Goal: Information Seeking & Learning: Learn about a topic

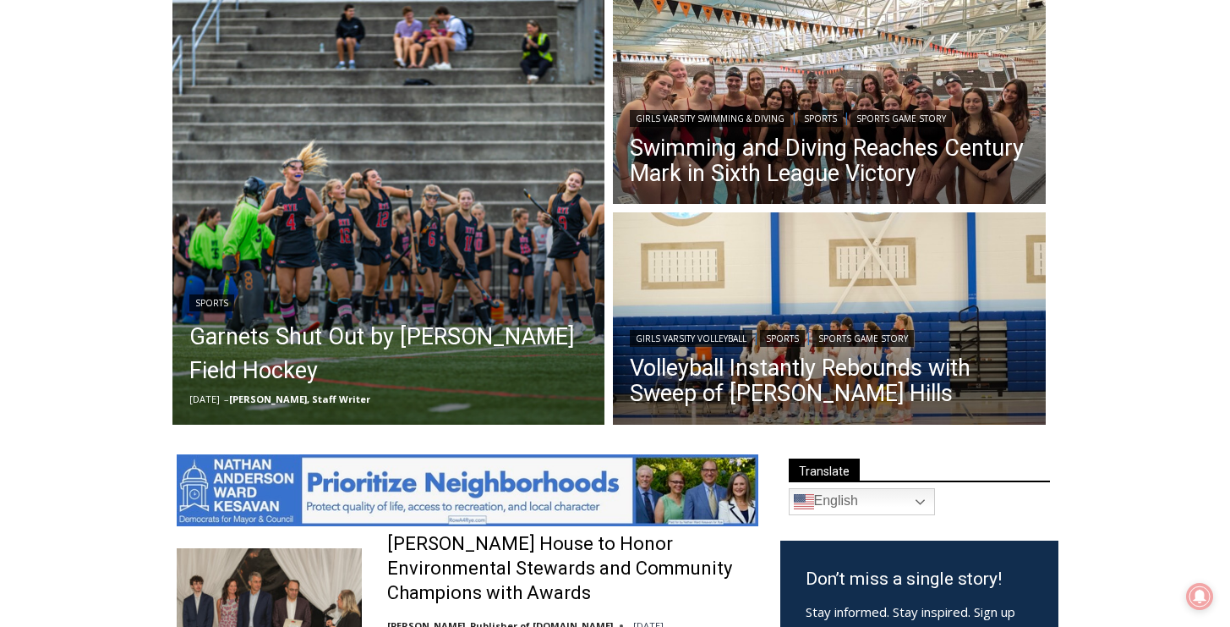
scroll to position [808, 0]
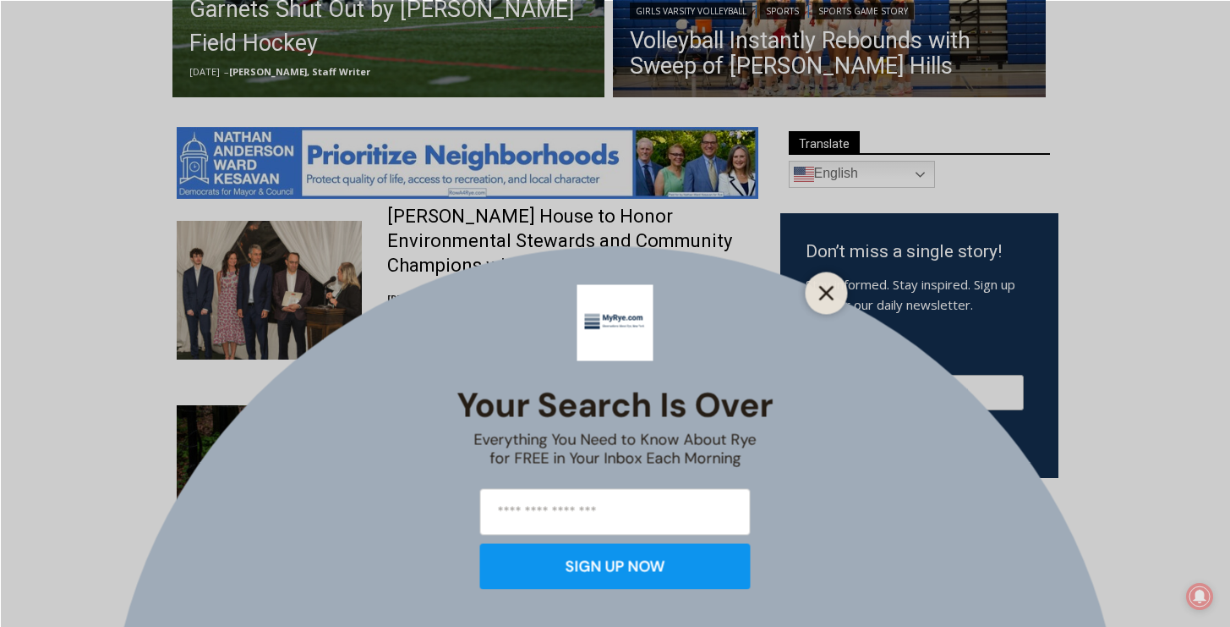
click at [829, 288] on line "Close" at bounding box center [826, 293] width 12 height 12
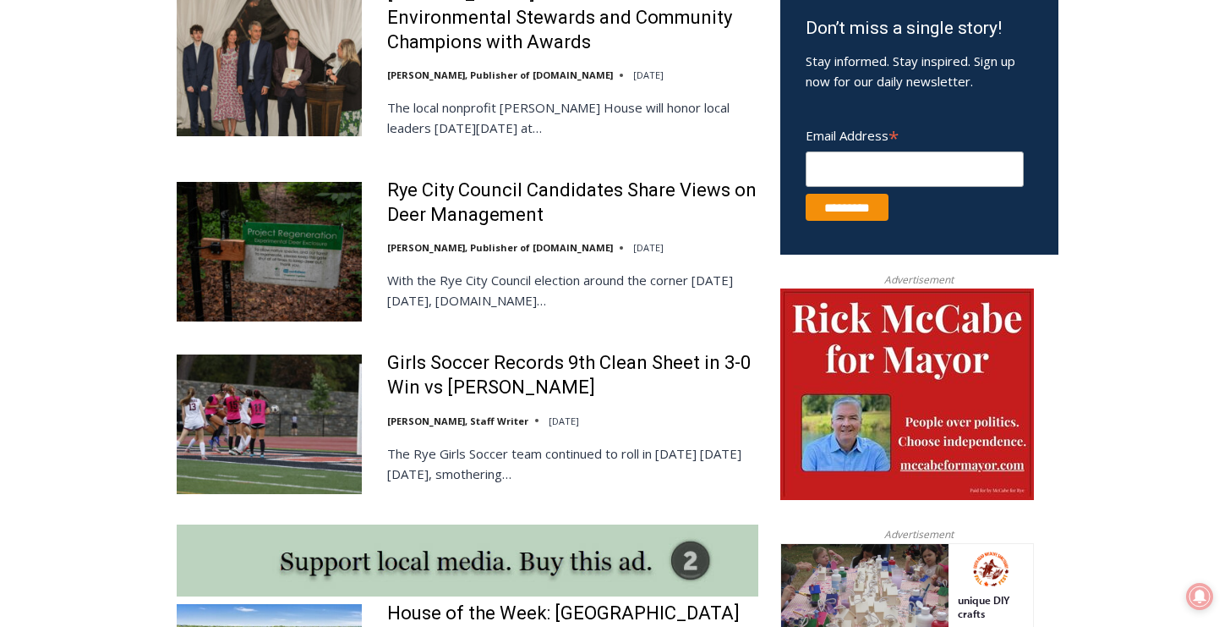
scroll to position [1520, 0]
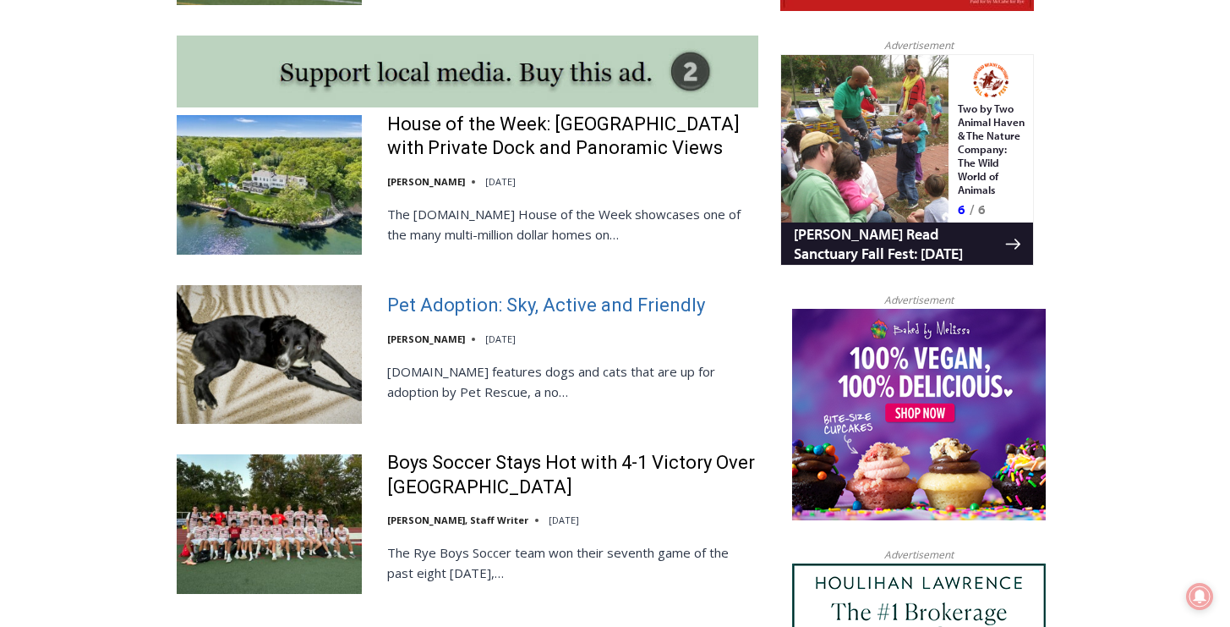
click at [589, 318] on link "Pet Adoption: Sky, Active and Friendly" at bounding box center [546, 305] width 318 height 25
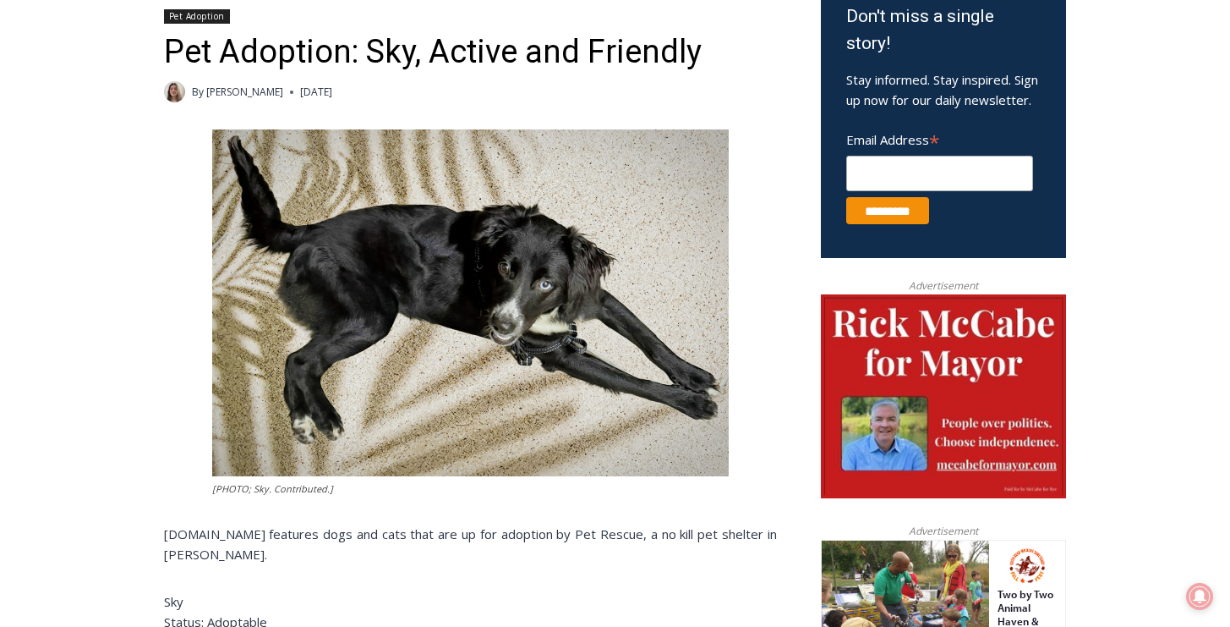
scroll to position [562, 0]
